Goal: Navigation & Orientation: Find specific page/section

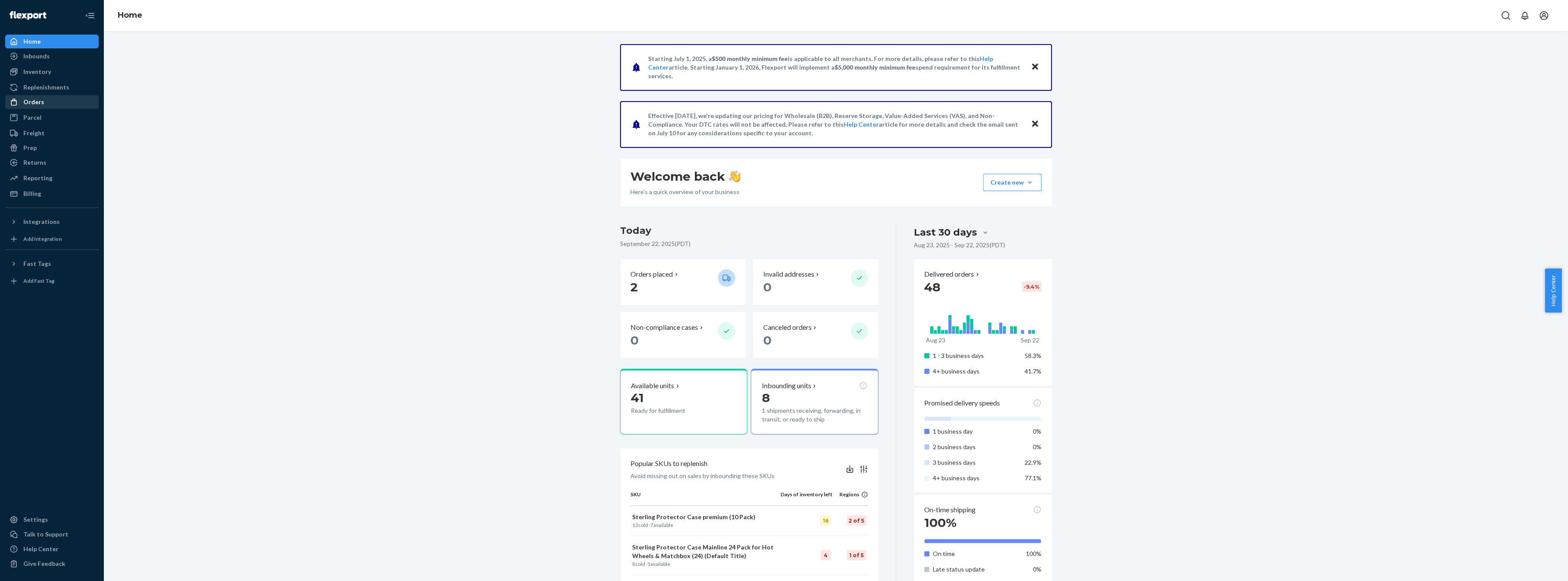
click at [42, 98] on div "Orders" at bounding box center [34, 102] width 21 height 9
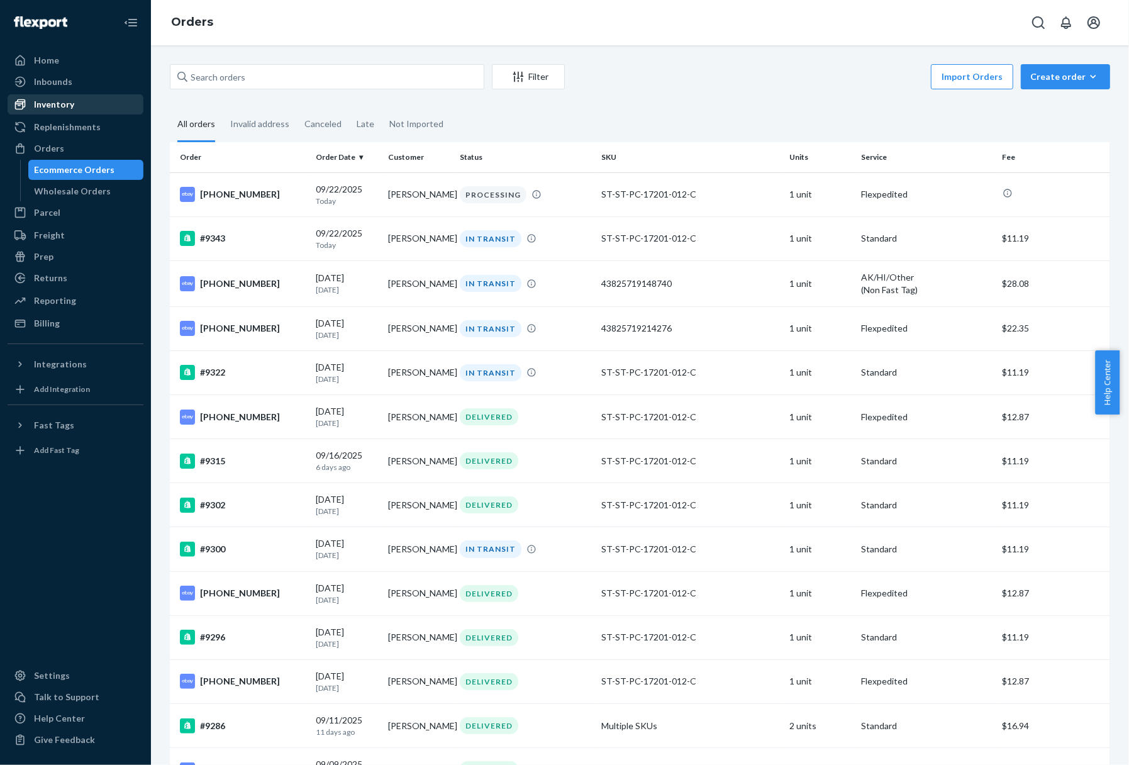
click at [69, 102] on div "Inventory" at bounding box center [54, 104] width 40 height 13
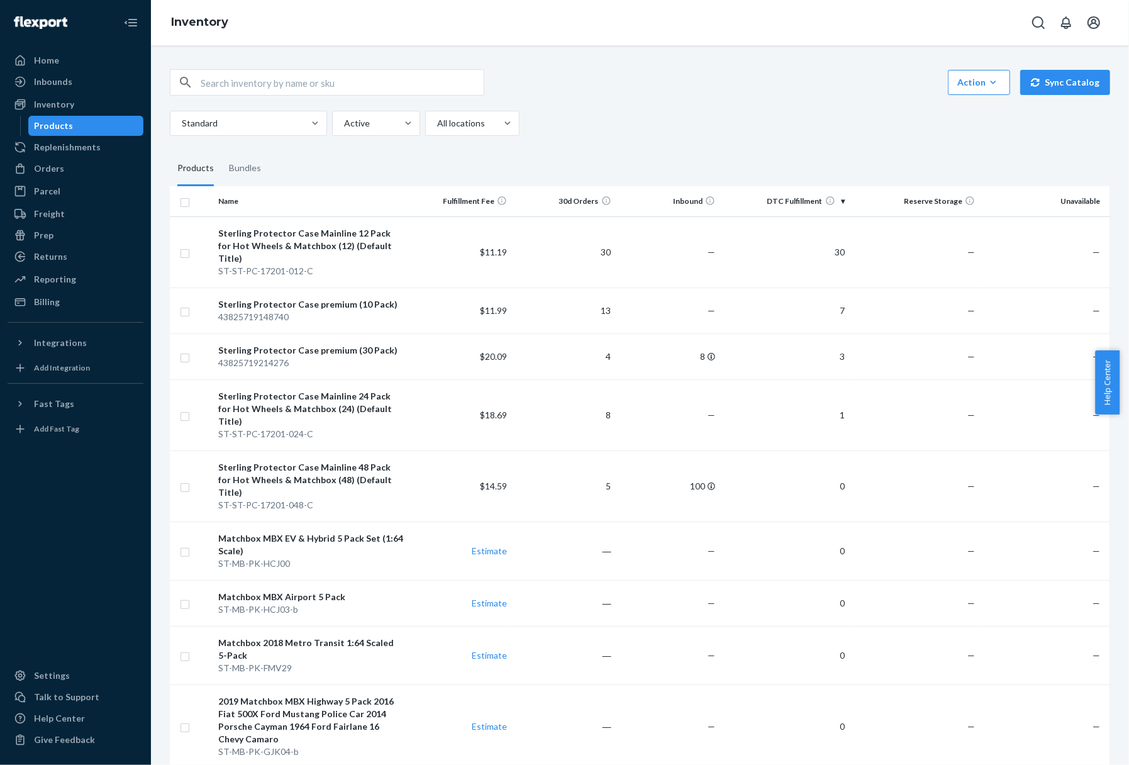
drag, startPoint x: 616, startPoint y: 102, endPoint x: 479, endPoint y: 65, distance: 141.9
click at [616, 102] on div "Action Create product Create bundle Bulk create products Bulk update products B…" at bounding box center [640, 102] width 940 height 67
click at [52, 162] on div "Orders" at bounding box center [49, 168] width 30 height 13
